Goal: Task Accomplishment & Management: Manage account settings

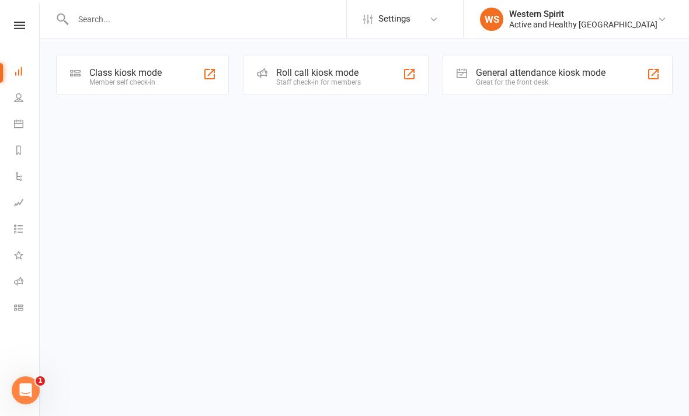
click at [385, 71] on div "Roll call kiosk mode Staff check-in for members" at bounding box center [335, 75] width 185 height 40
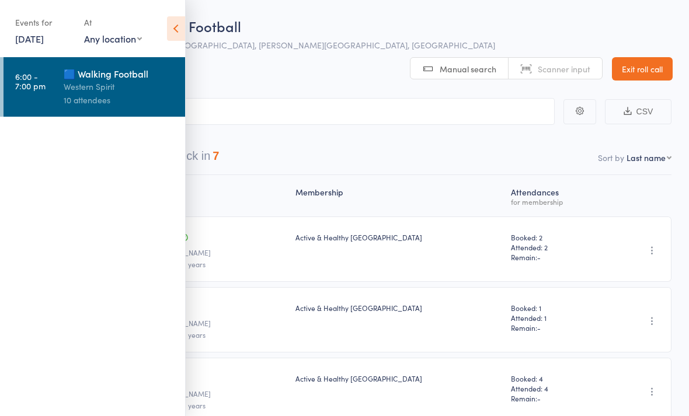
scroll to position [1, 0]
click at [172, 33] on icon at bounding box center [176, 28] width 18 height 25
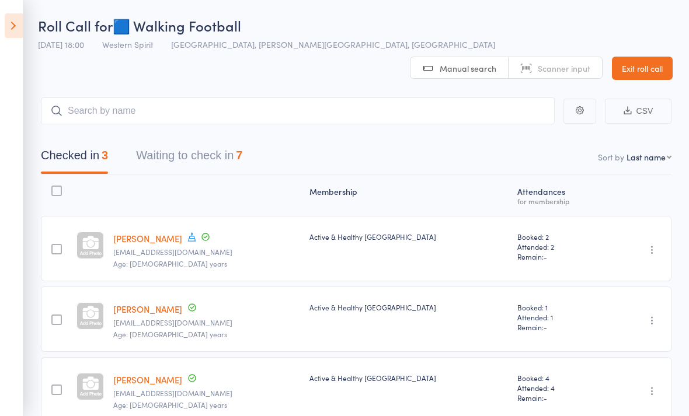
click at [650, 244] on icon "button" at bounding box center [653, 250] width 12 height 12
click at [579, 197] on div "for membership" at bounding box center [559, 201] width 84 height 8
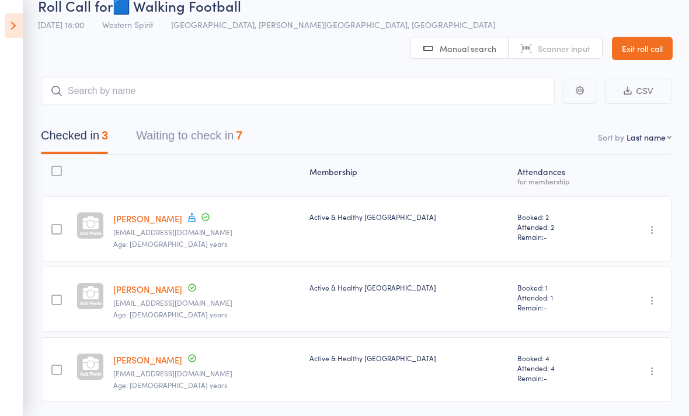
scroll to position [37, 0]
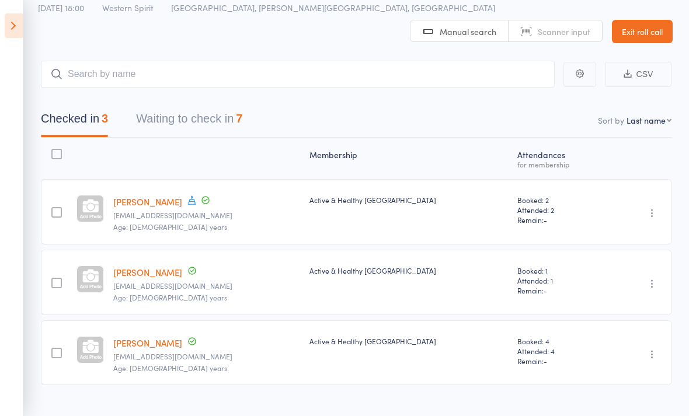
click at [169, 106] on button "Waiting to check in 7" at bounding box center [189, 121] width 106 height 31
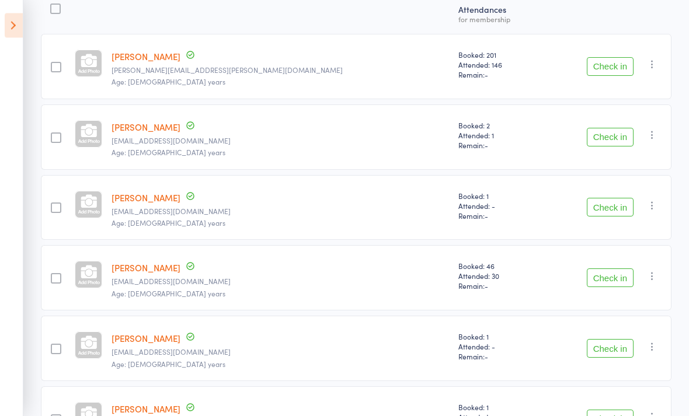
scroll to position [183, 0]
click at [609, 269] on button "Check in" at bounding box center [610, 278] width 47 height 19
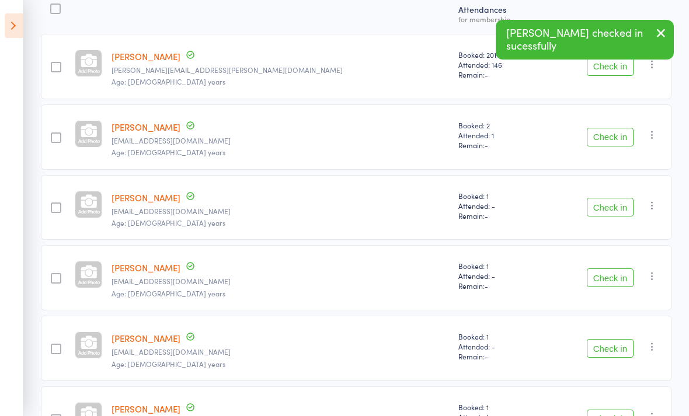
click at [614, 339] on button "Check in" at bounding box center [610, 348] width 47 height 19
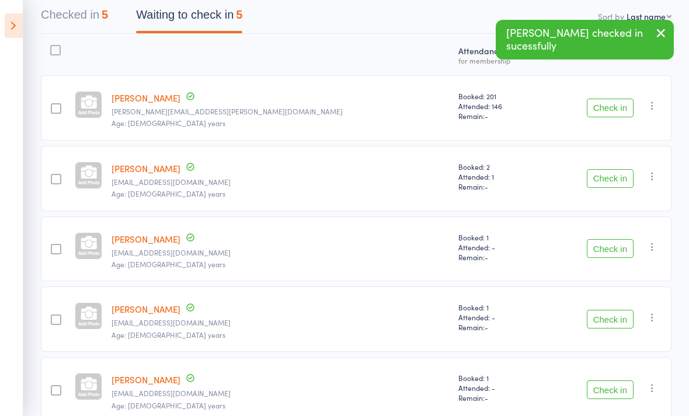
click at [609, 310] on button "Check in" at bounding box center [610, 319] width 47 height 19
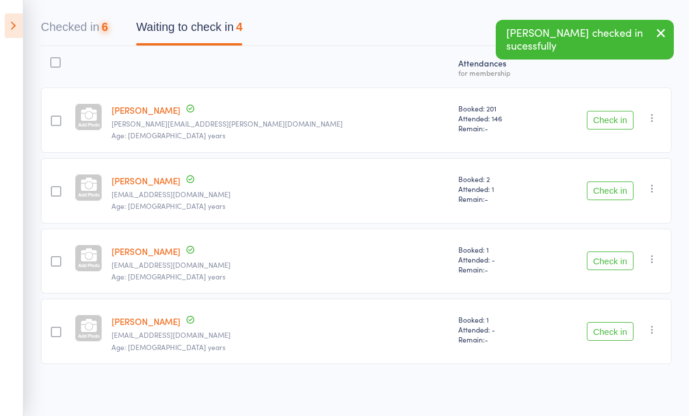
scroll to position [71, 0]
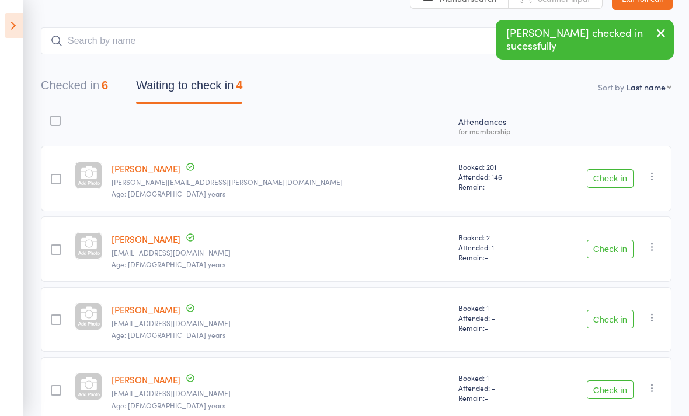
click at [612, 381] on button "Check in" at bounding box center [610, 390] width 47 height 19
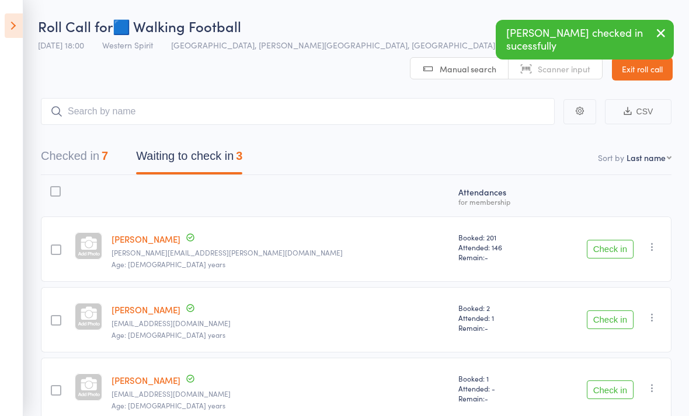
click at [607, 311] on button "Check in" at bounding box center [610, 320] width 47 height 19
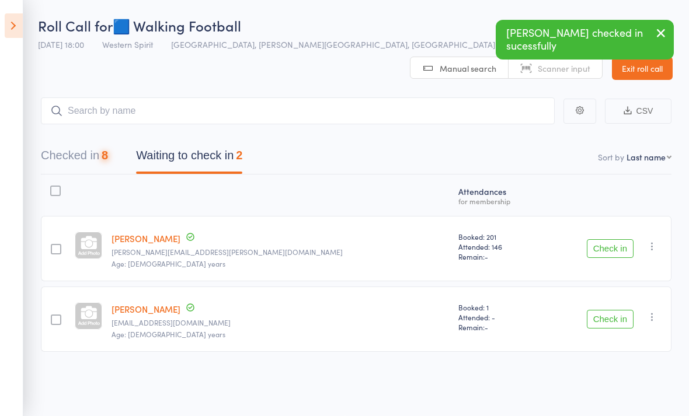
scroll to position [8, 0]
click at [661, 35] on icon "button" at bounding box center [661, 33] width 14 height 15
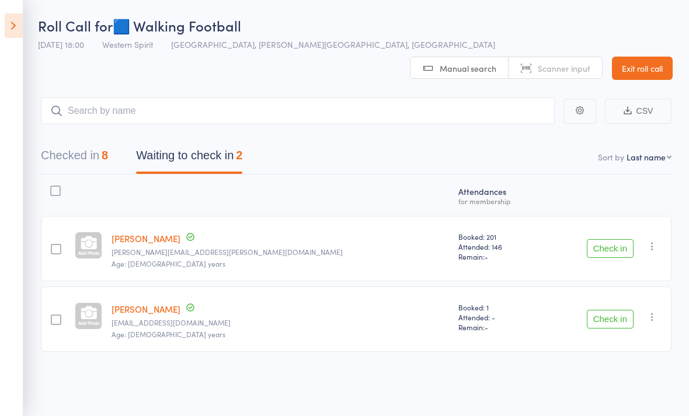
click at [68, 143] on button "Checked in 8" at bounding box center [74, 158] width 67 height 31
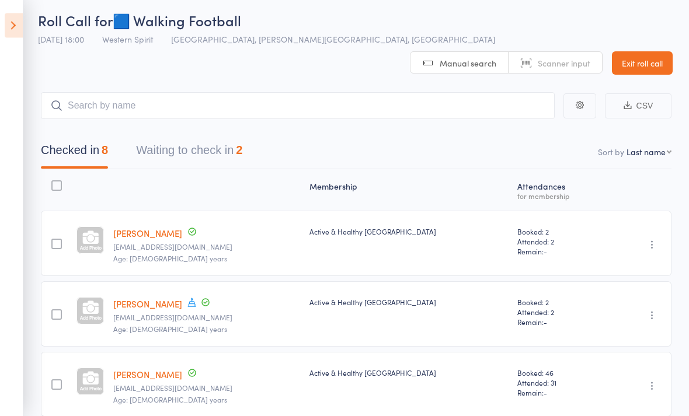
scroll to position [0, 0]
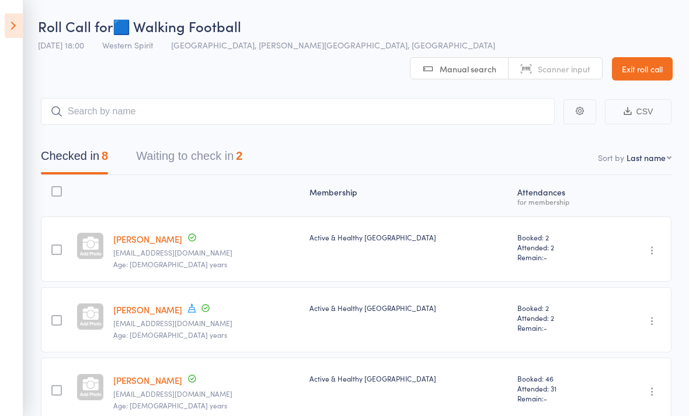
click at [18, 24] on icon at bounding box center [14, 25] width 18 height 25
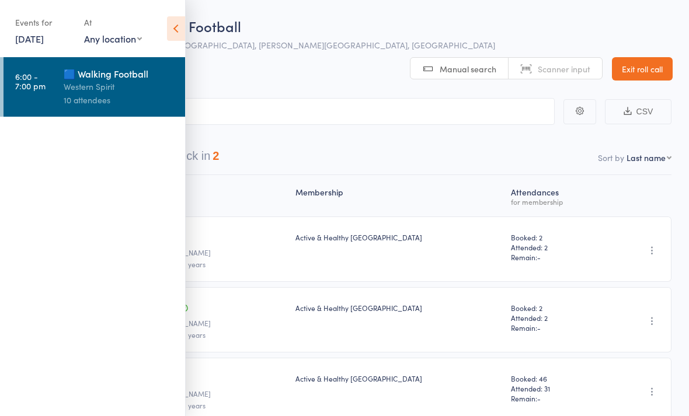
click at [177, 33] on icon at bounding box center [176, 28] width 18 height 25
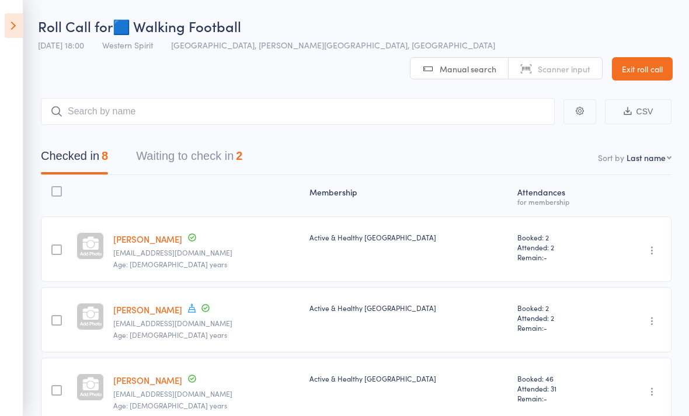
click at [461, 63] on span "Manual search" at bounding box center [468, 69] width 57 height 12
type input "D"
type input "o"
type input "d"
type input "o"
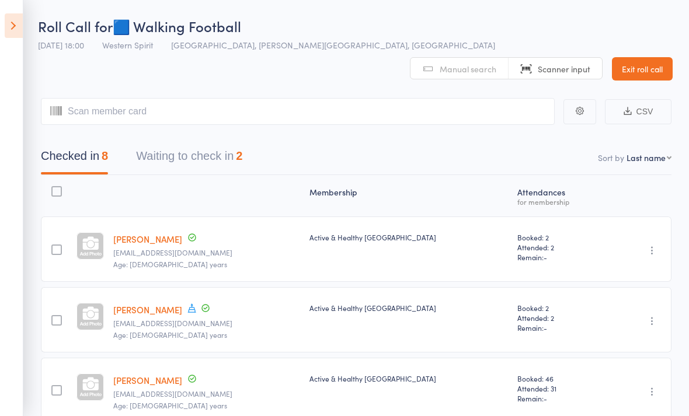
click at [642, 57] on link "Exit roll call" at bounding box center [642, 68] width 61 height 23
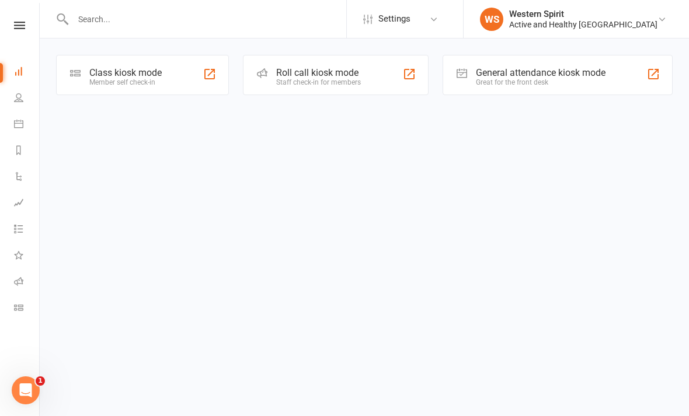
click at [599, 75] on div "General attendance kiosk mode" at bounding box center [541, 72] width 130 height 11
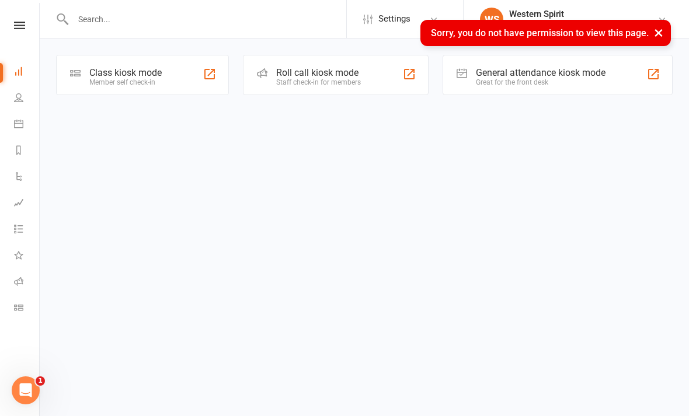
click at [89, 74] on div "Class kiosk mode Member self check-in" at bounding box center [142, 75] width 173 height 40
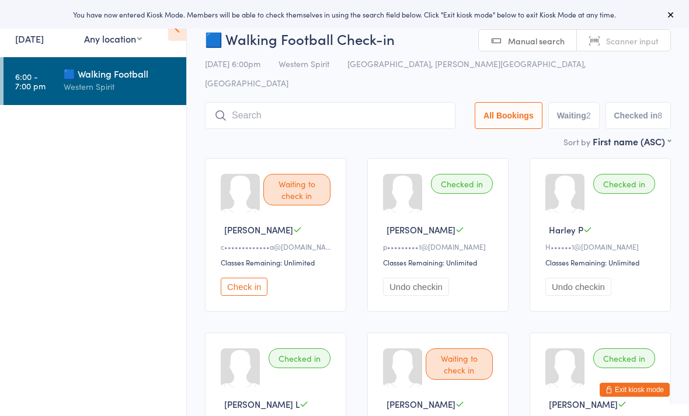
click at [325, 102] on input "search" at bounding box center [330, 115] width 251 height 27
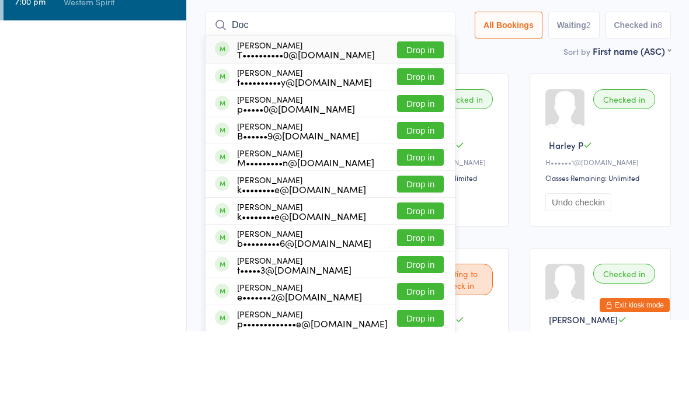
scroll to position [85, 0]
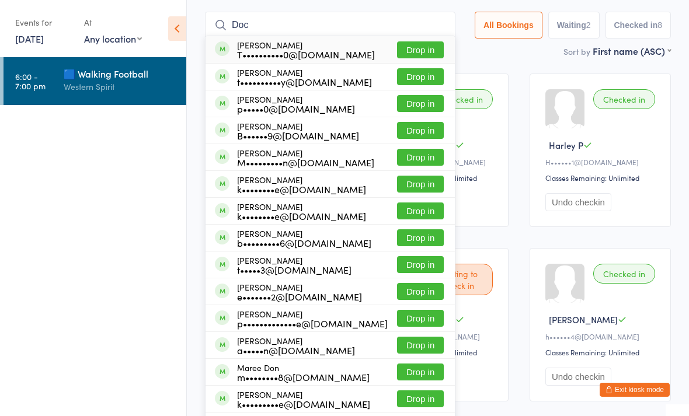
click at [339, 12] on input "Doc" at bounding box center [330, 25] width 251 height 27
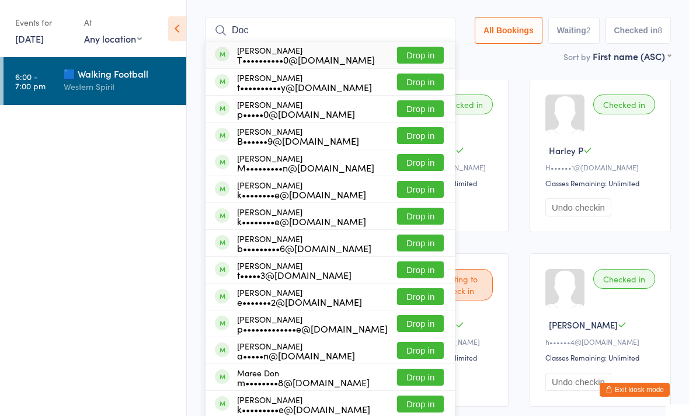
scroll to position [79, 0]
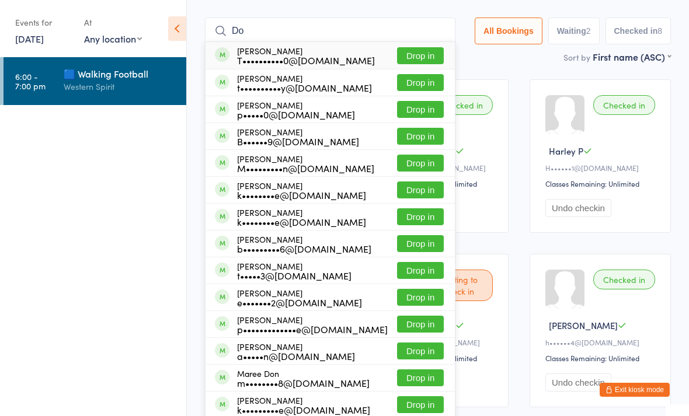
type input "D"
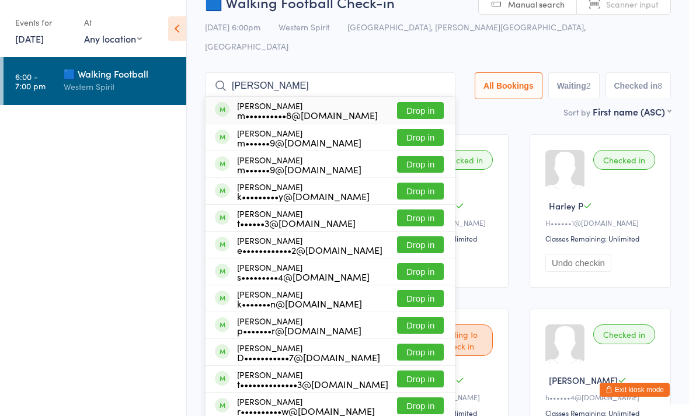
scroll to position [23, 0]
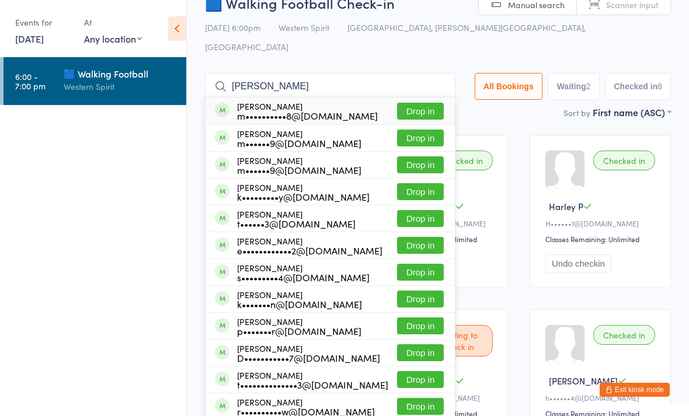
click at [355, 73] on input "Mason" at bounding box center [330, 86] width 251 height 27
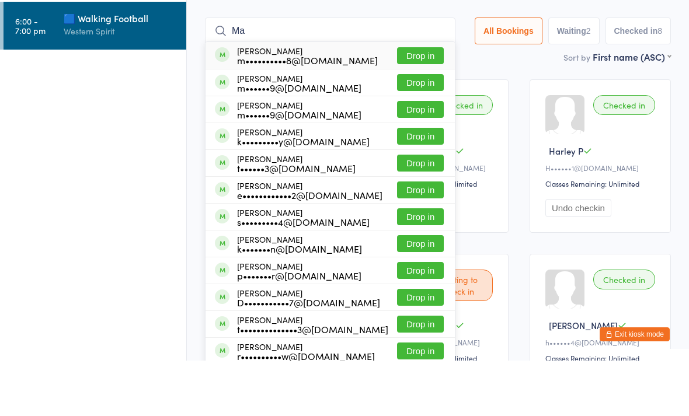
type input "M"
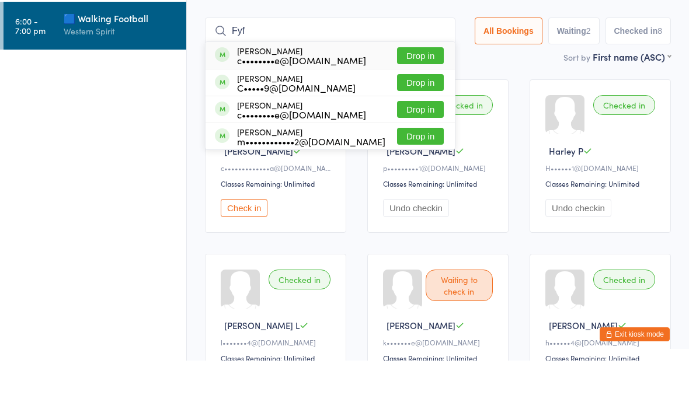
type input "Fyf"
click at [412, 130] on button "Drop in" at bounding box center [420, 138] width 47 height 17
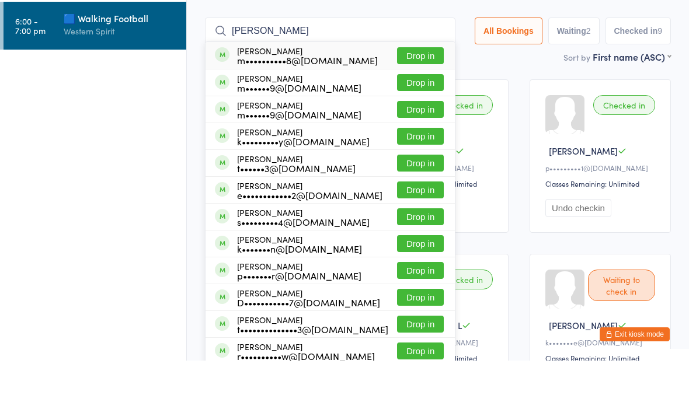
type input "Mason"
click at [418, 237] on button "Drop in" at bounding box center [420, 245] width 47 height 17
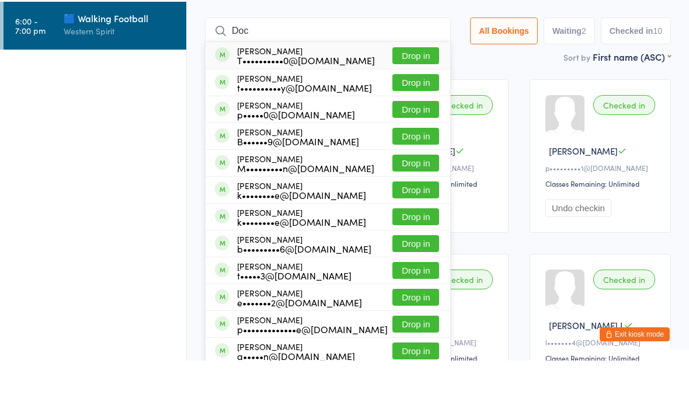
type input "Doc"
click at [409, 103] on button "Drop in" at bounding box center [416, 111] width 47 height 17
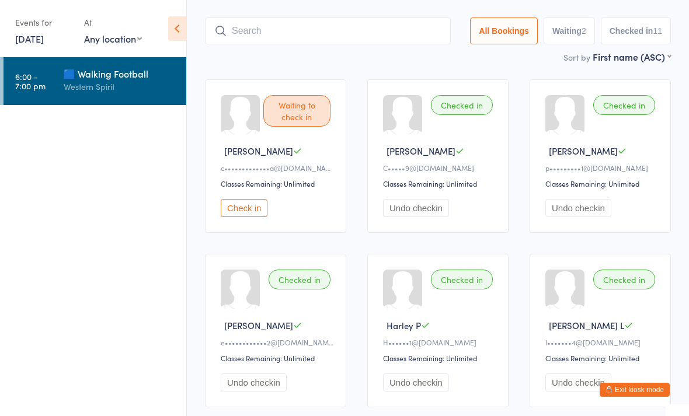
click at [253, 19] on input "search" at bounding box center [328, 31] width 246 height 27
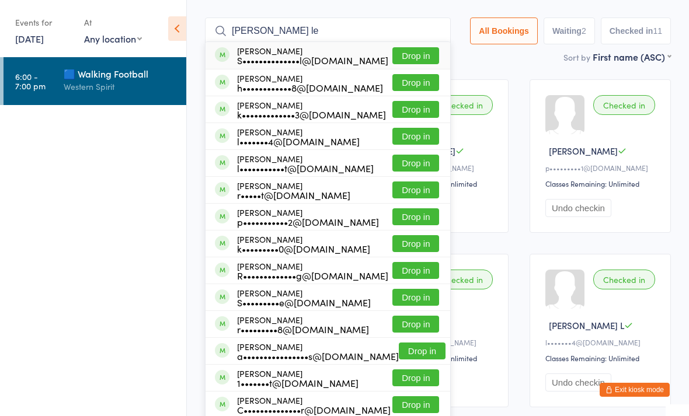
type input "Scott le"
click at [411, 47] on button "Drop in" at bounding box center [416, 55] width 47 height 17
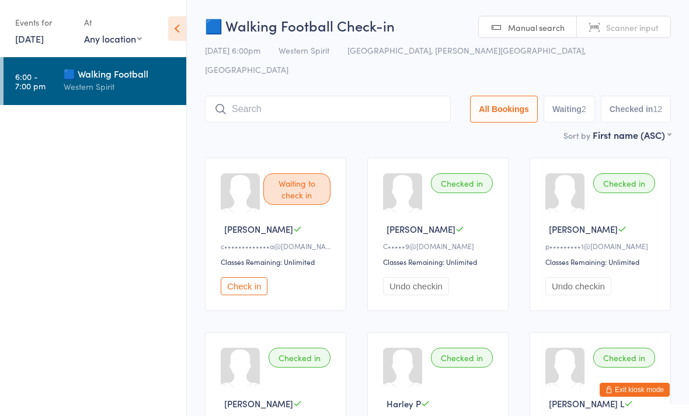
scroll to position [0, 0]
click at [247, 96] on input "search" at bounding box center [328, 109] width 246 height 27
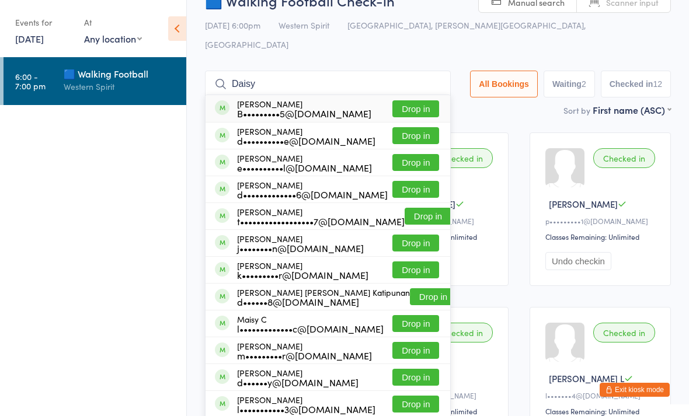
scroll to position [23, 0]
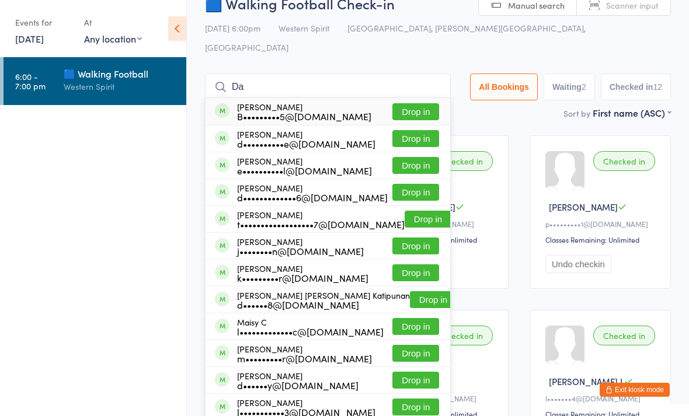
type input "D"
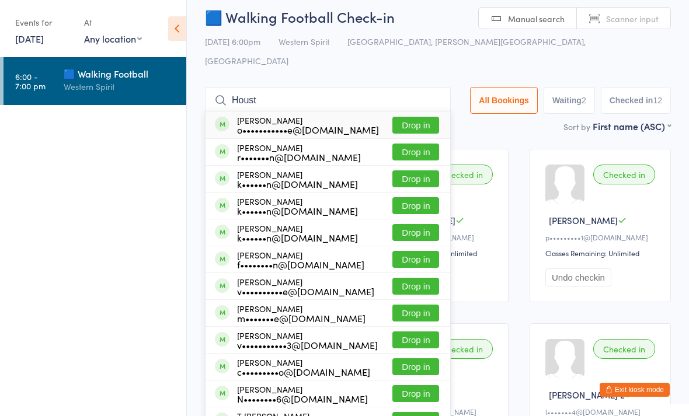
scroll to position [0, 0]
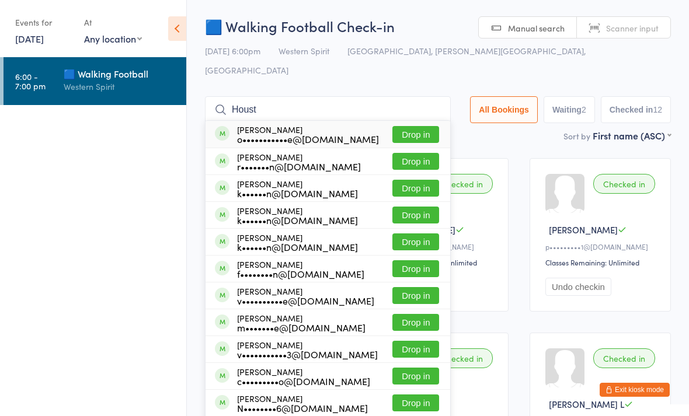
click at [394, 96] on input "Houst" at bounding box center [328, 109] width 246 height 27
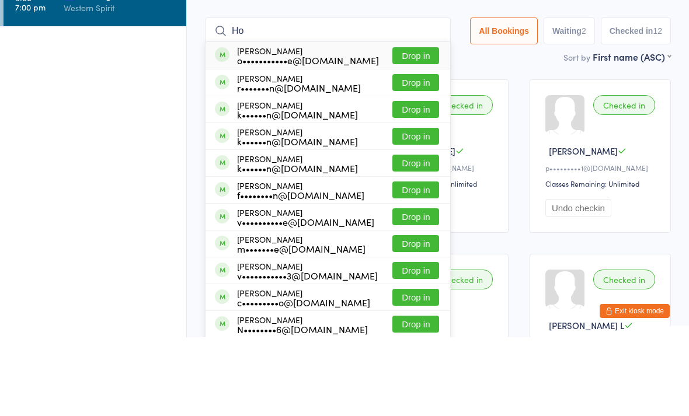
type input "H"
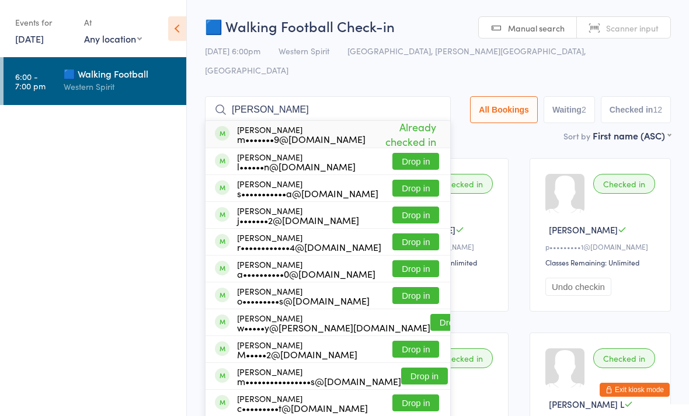
click at [275, 96] on input "Owen" at bounding box center [328, 109] width 246 height 27
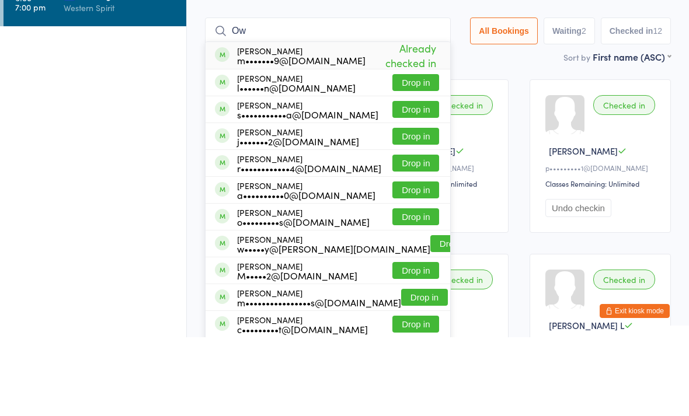
type input "O"
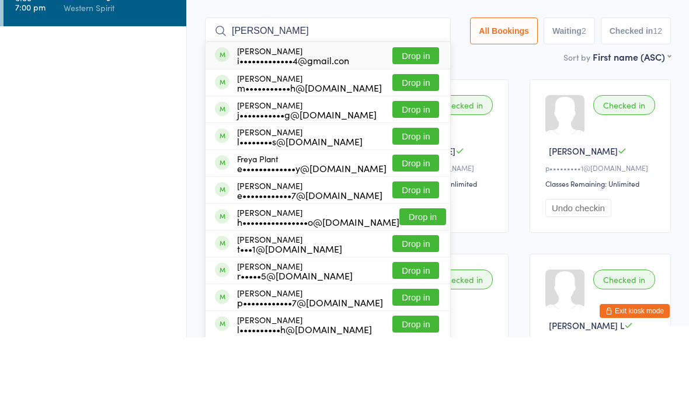
scroll to position [79, 0]
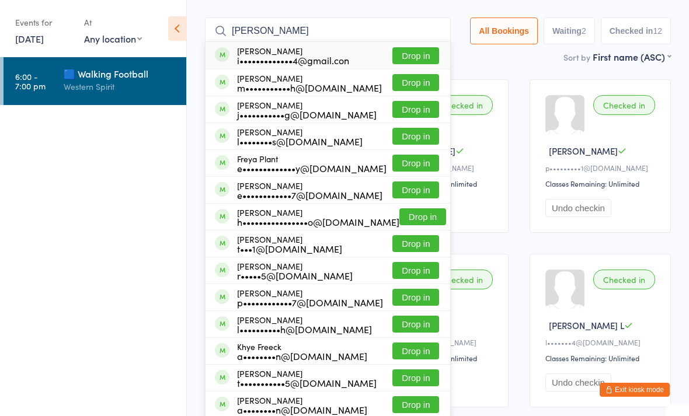
click at [353, 18] on input "Frey" at bounding box center [328, 31] width 246 height 27
type input "F"
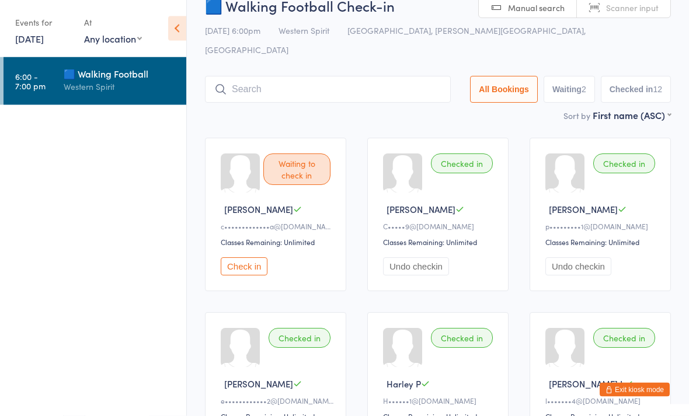
scroll to position [0, 0]
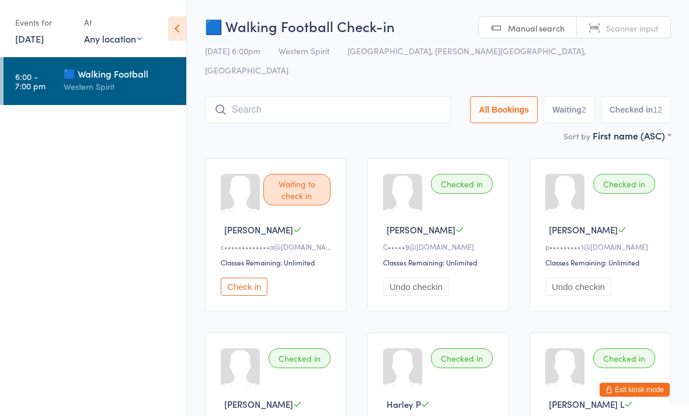
click at [645, 96] on button "Checked in 12" at bounding box center [636, 109] width 70 height 27
select select "1"
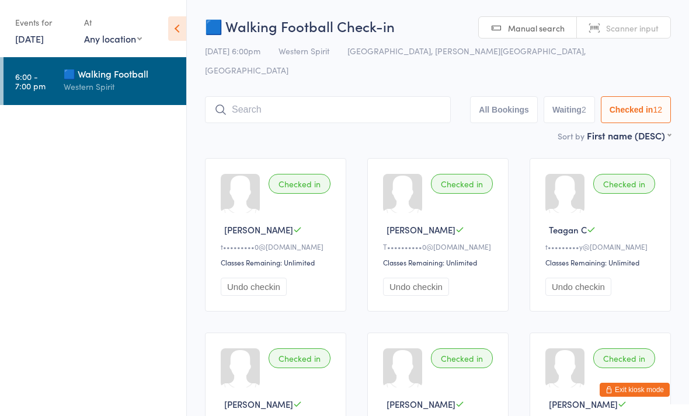
click at [642, 394] on button "Exit kiosk mode" at bounding box center [635, 390] width 70 height 14
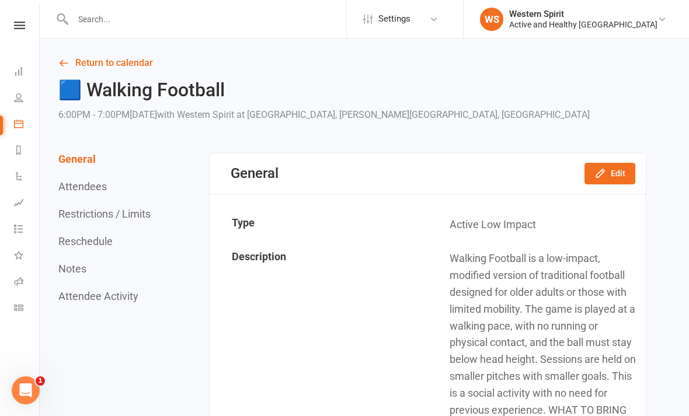
click at [95, 181] on button "Attendees" at bounding box center [82, 186] width 48 height 12
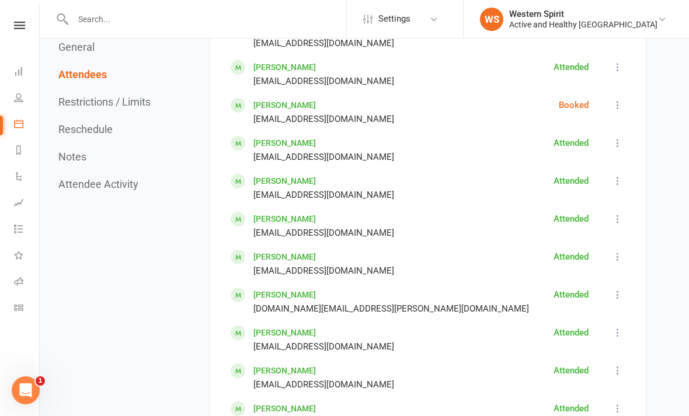
scroll to position [1086, 0]
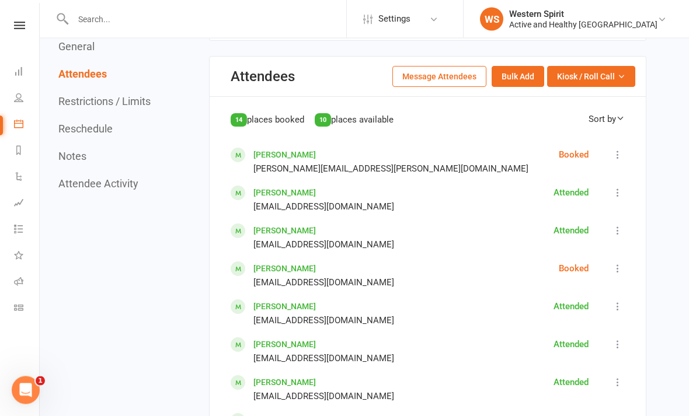
click at [614, 150] on icon at bounding box center [618, 156] width 12 height 12
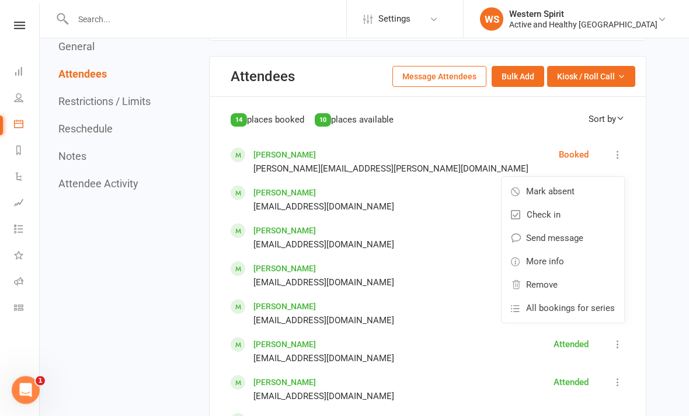
scroll to position [918, 0]
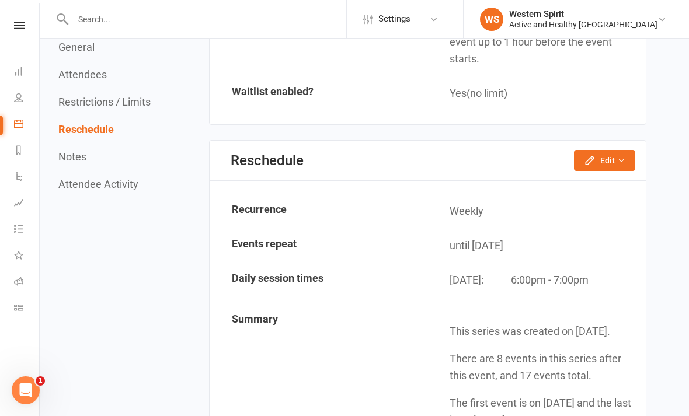
scroll to position [1943, 0]
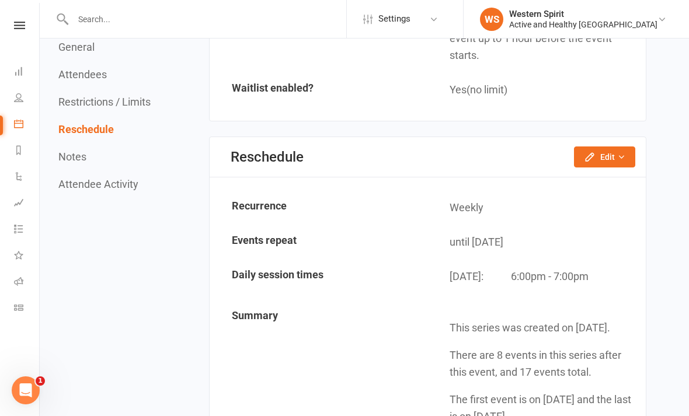
click at [615, 147] on button "Edit" at bounding box center [604, 157] width 61 height 21
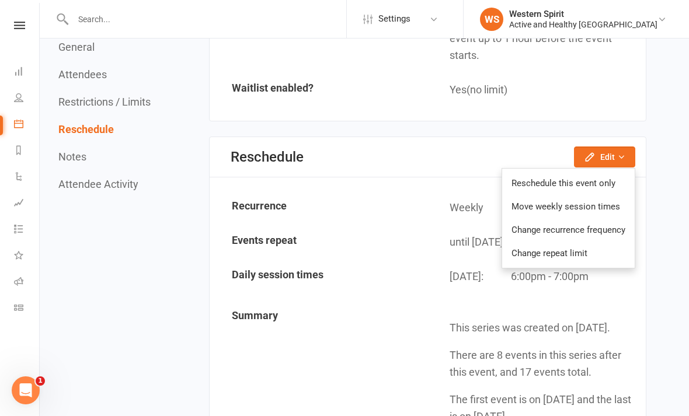
click at [596, 218] on link "Change recurrence frequency" at bounding box center [568, 229] width 133 height 23
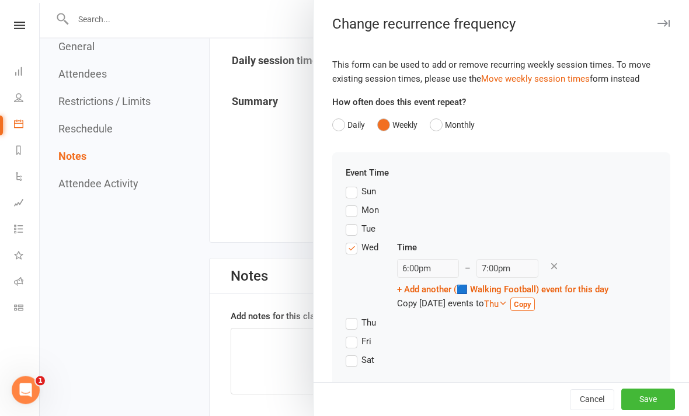
scroll to position [2158, 0]
click at [595, 411] on button "Cancel" at bounding box center [592, 400] width 44 height 21
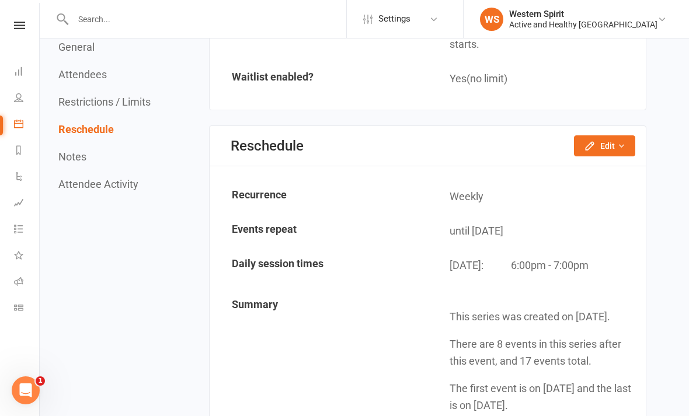
scroll to position [1956, 0]
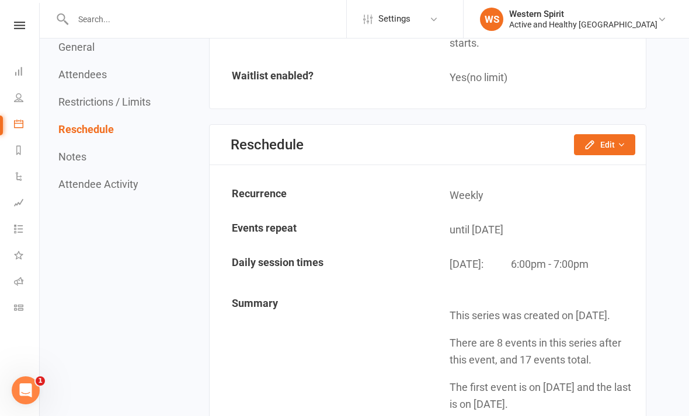
click at [622, 141] on icon "button" at bounding box center [621, 145] width 8 height 8
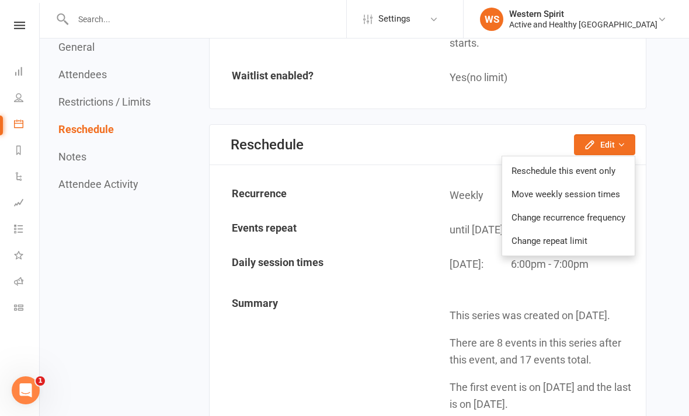
click at [567, 230] on link "Change repeat limit" at bounding box center [568, 241] width 133 height 23
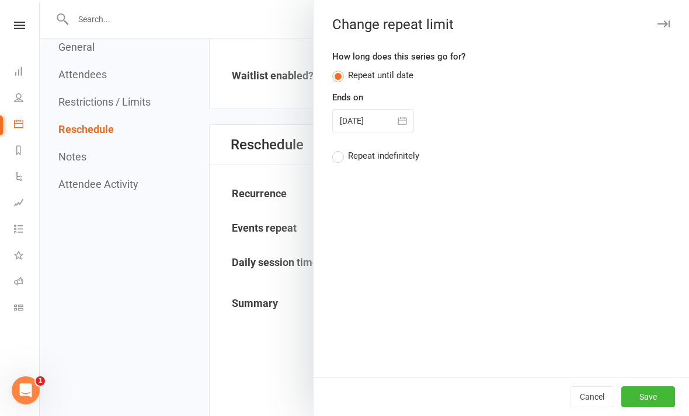
click at [371, 121] on div at bounding box center [373, 120] width 82 height 23
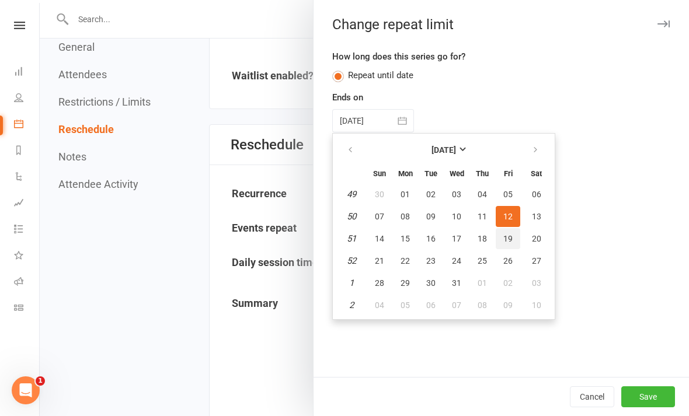
click at [505, 237] on span "19" at bounding box center [507, 238] width 9 height 9
type input "[DATE]"
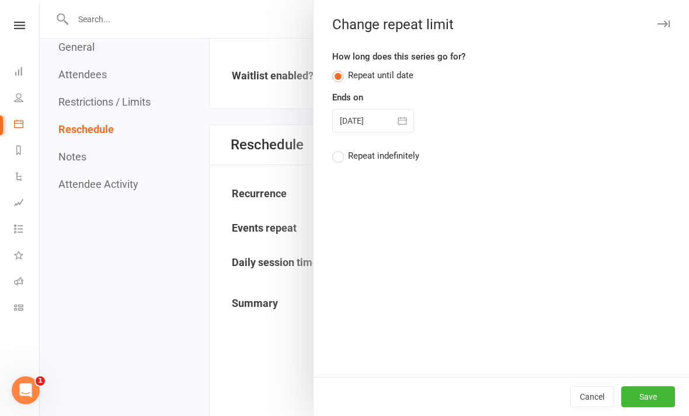
click at [649, 395] on button "Save" at bounding box center [648, 397] width 54 height 21
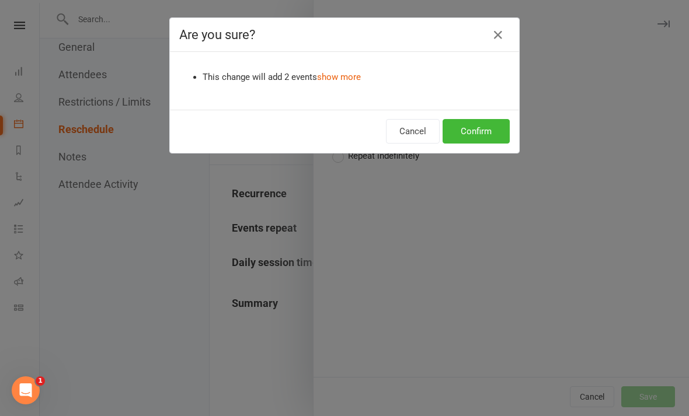
click at [475, 133] on button "Confirm" at bounding box center [476, 131] width 67 height 25
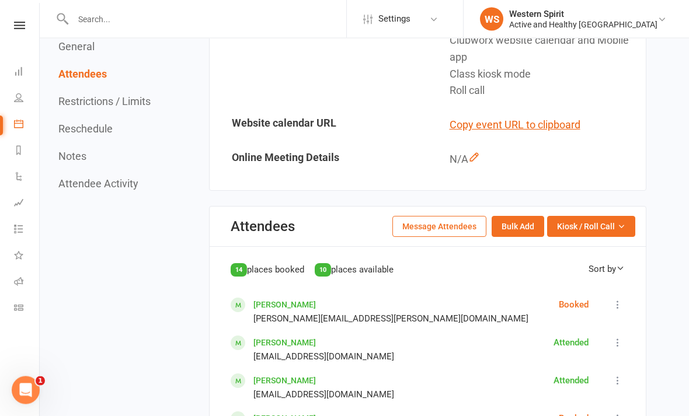
click at [120, 186] on button "Attendee Activity" at bounding box center [98, 184] width 80 height 12
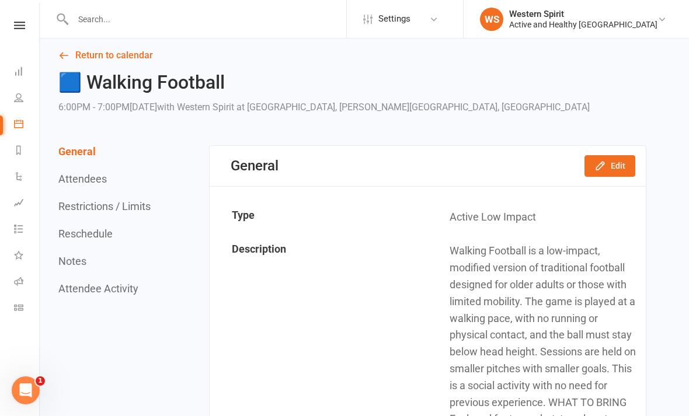
scroll to position [0, 0]
